Goal: Task Accomplishment & Management: Manage account settings

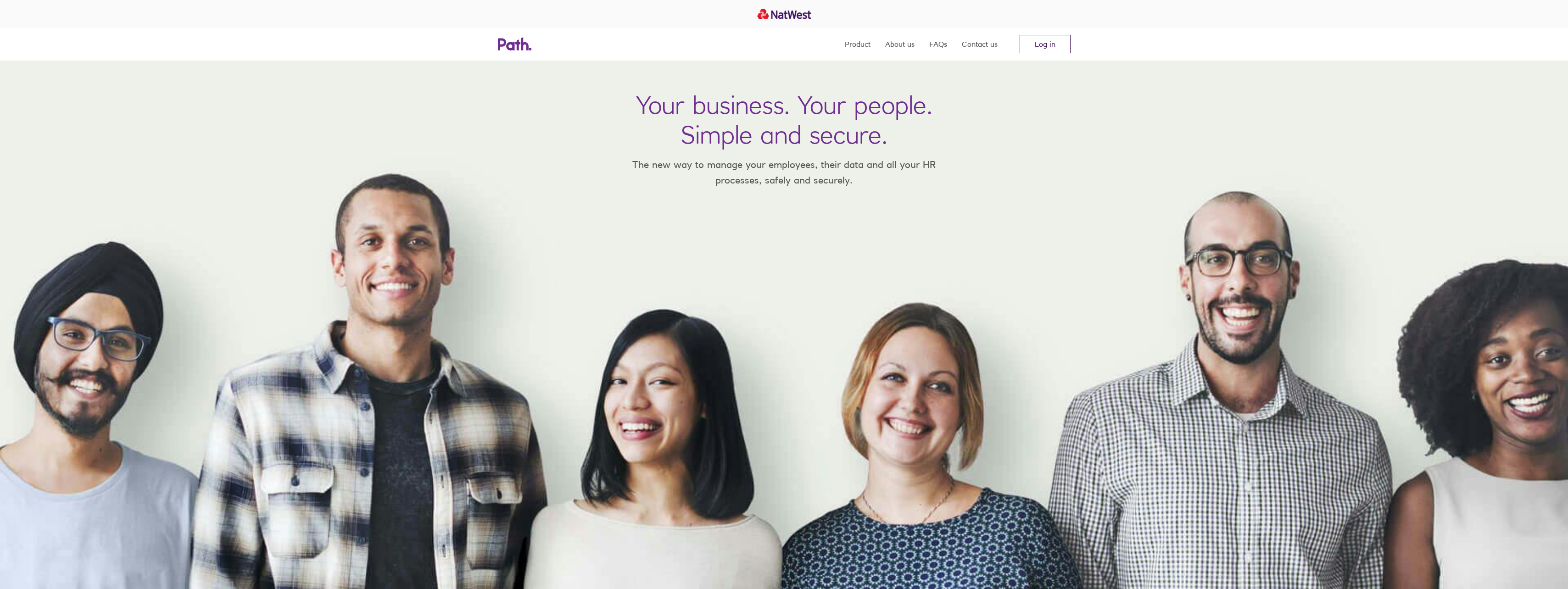
click at [1057, 37] on link "Log in" at bounding box center [1045, 44] width 51 height 18
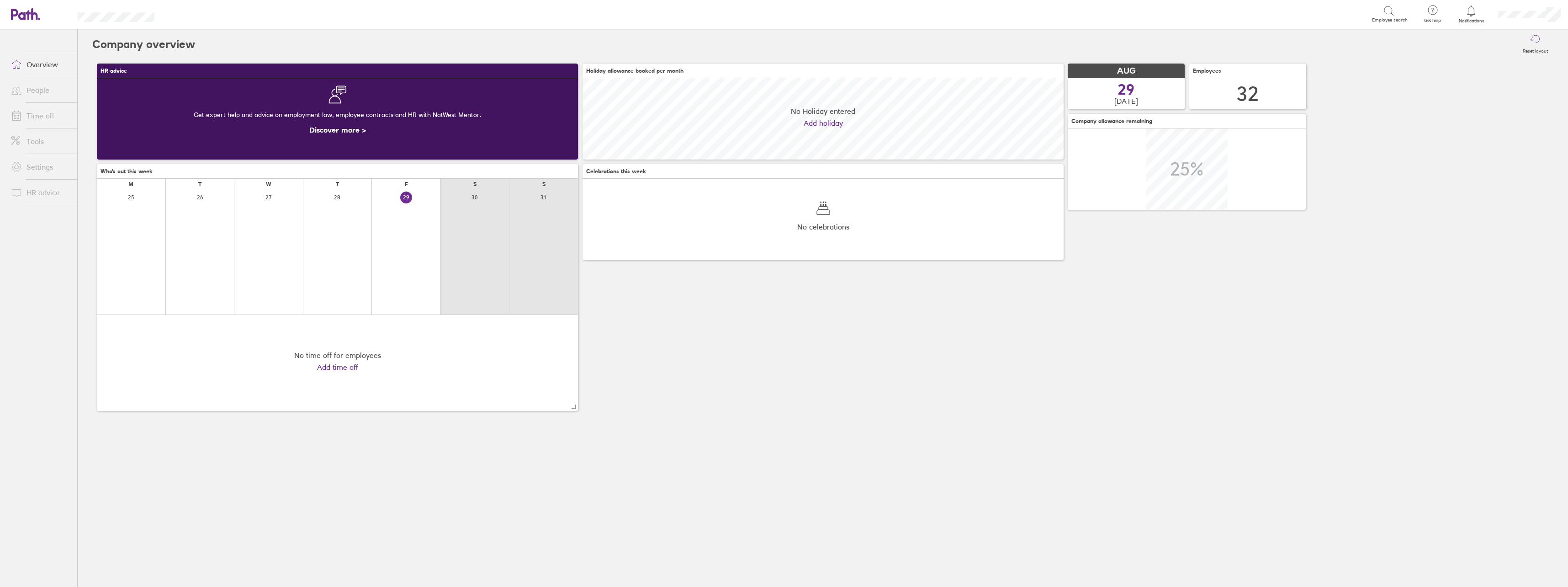
scroll to position [82, 481]
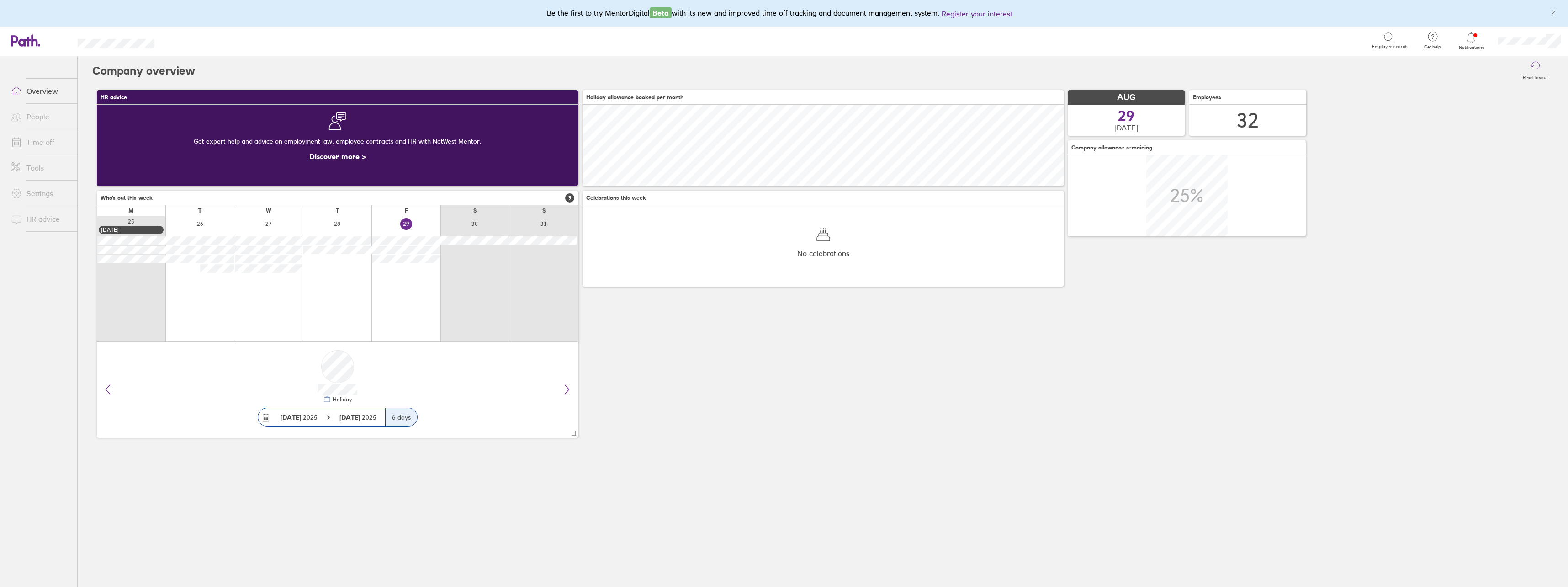
click at [36, 146] on link "Time off" at bounding box center [40, 142] width 74 height 18
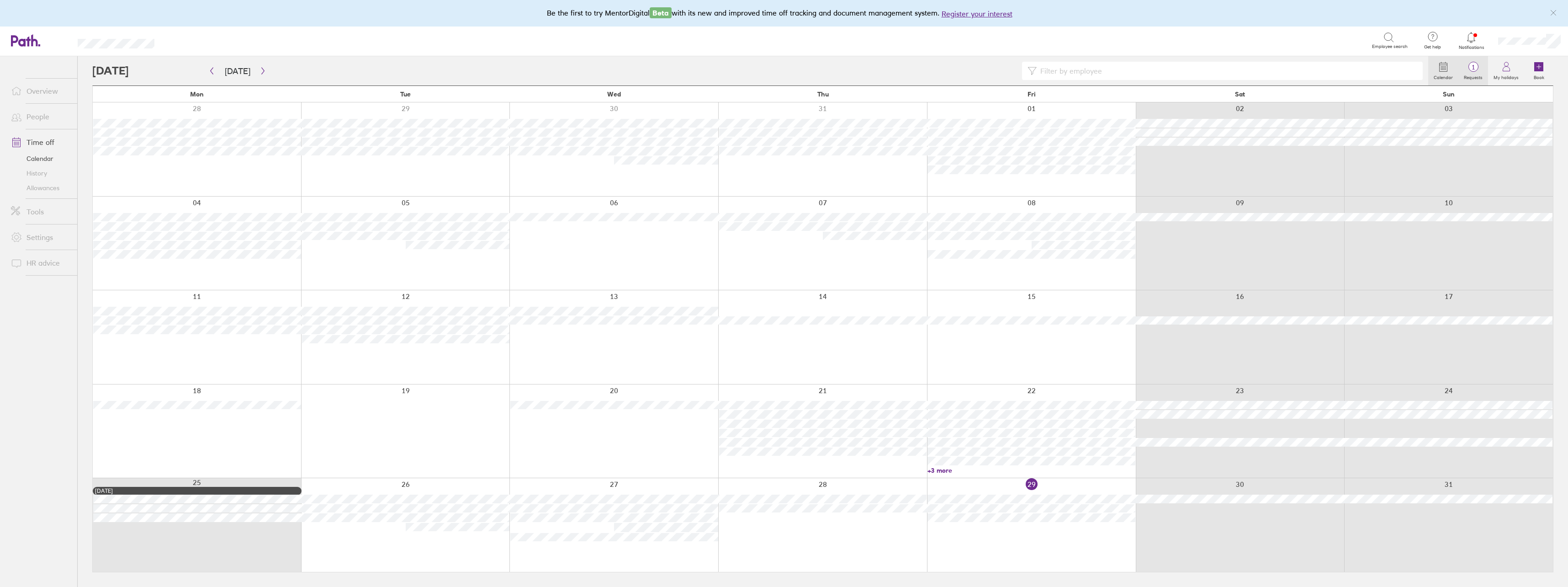
click at [1477, 69] on span "1" at bounding box center [1473, 67] width 30 height 7
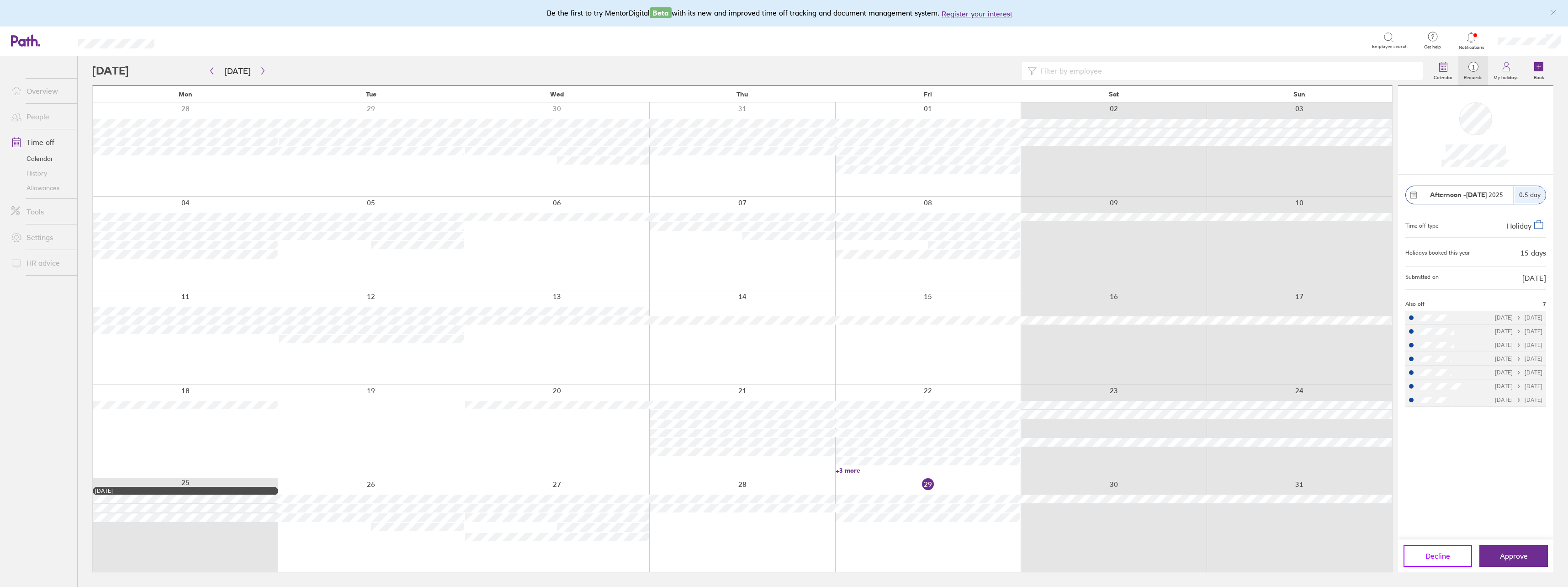
click at [1420, 560] on button "Decline" at bounding box center [1438, 556] width 69 height 22
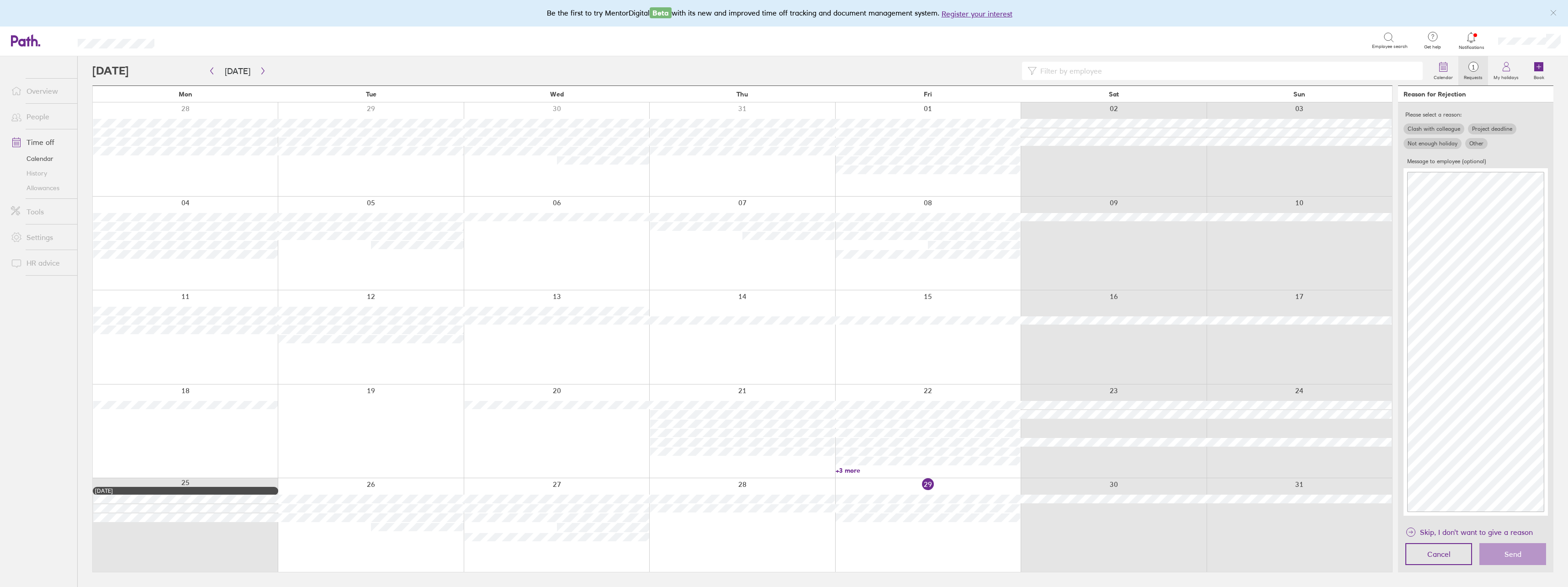
click at [1473, 229] on div "Please select a reason: Clash with colleague Project deadline Not enough holida…" at bounding box center [1475, 312] width 155 height 419
click at [1475, 144] on label "Other" at bounding box center [1476, 144] width 23 height 11
click at [0, 0] on input "Other" at bounding box center [0, 0] width 0 height 0
click at [1517, 556] on span "Send" at bounding box center [1513, 554] width 17 height 9
